Goal: Navigation & Orientation: Find specific page/section

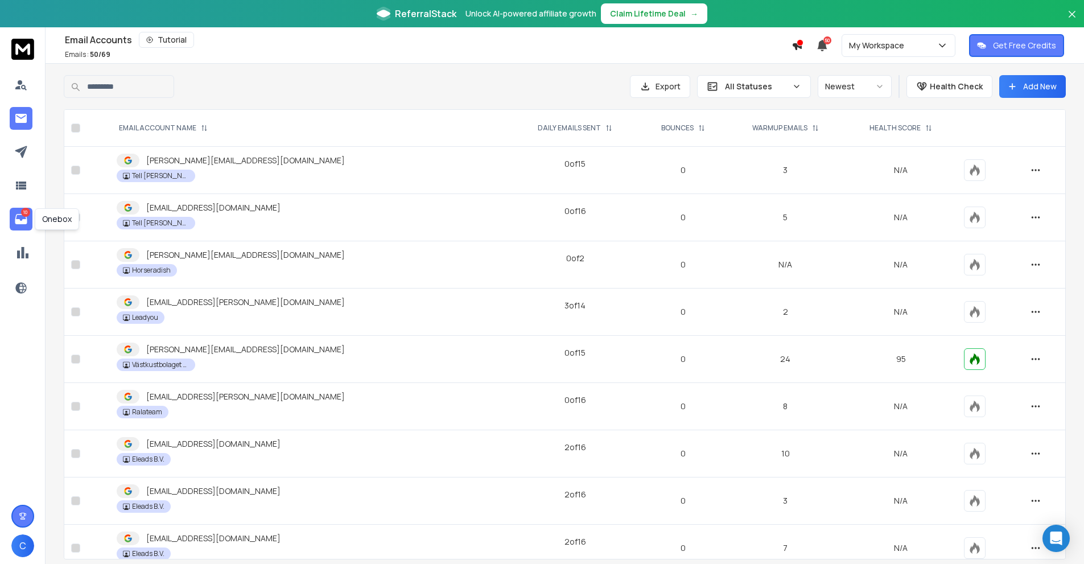
click at [15, 221] on icon at bounding box center [21, 219] width 12 height 10
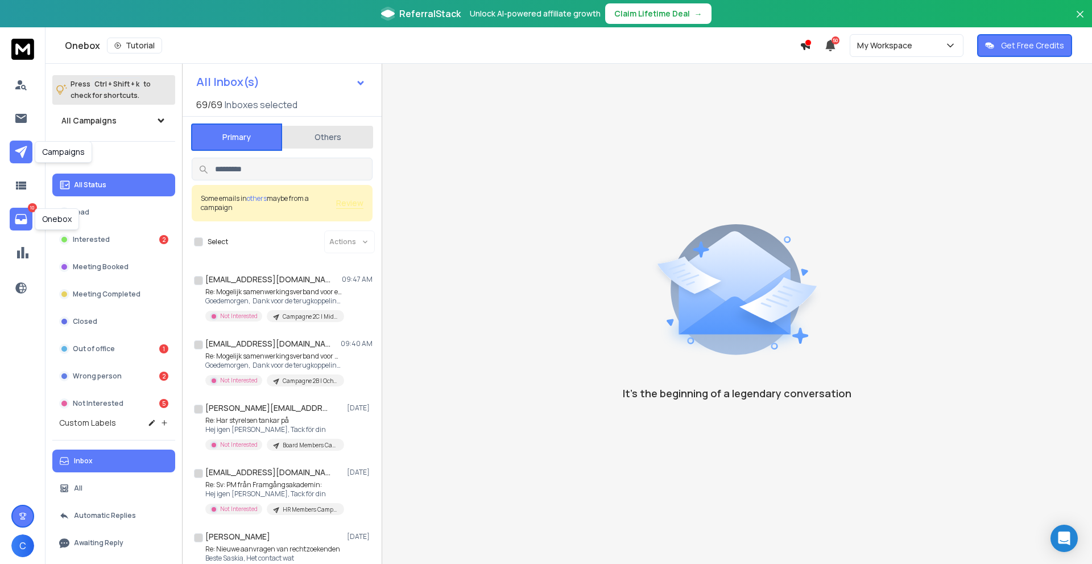
click at [20, 149] on icon at bounding box center [21, 152] width 12 height 12
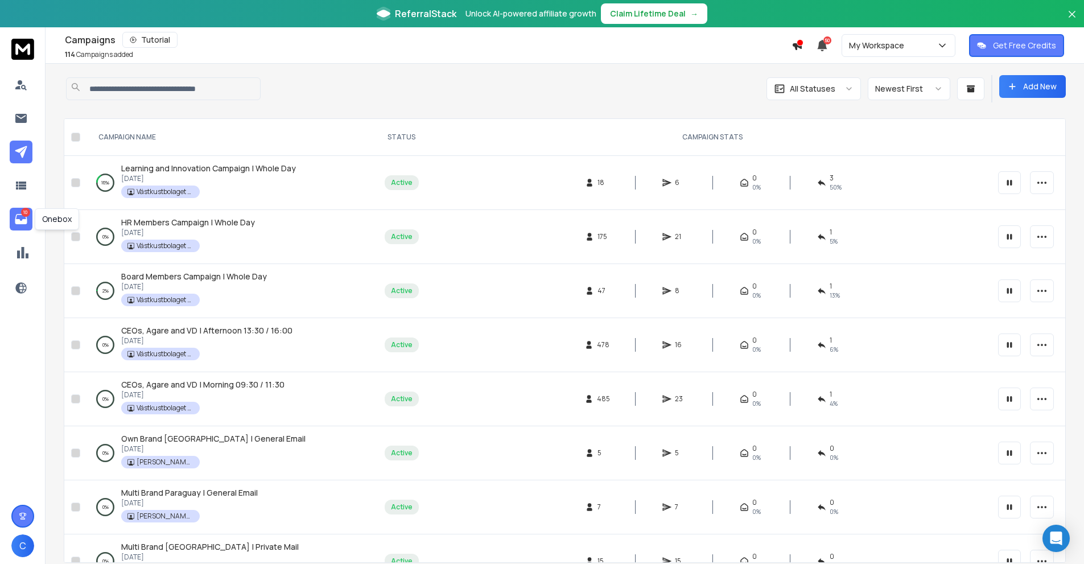
click at [30, 222] on link "10" at bounding box center [21, 219] width 23 height 23
